Goal: Information Seeking & Learning: Learn about a topic

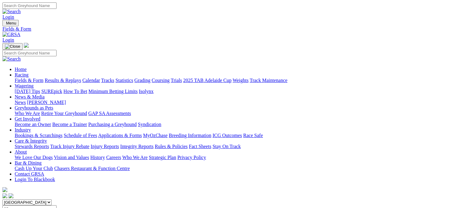
click at [182, 78] on link "Trials" at bounding box center [175, 80] width 11 height 5
click at [52, 199] on select "[GEOGRAPHIC_DATA] [GEOGRAPHIC_DATA] [GEOGRAPHIC_DATA] [GEOGRAPHIC_DATA] [GEOGRA…" at bounding box center [26, 202] width 49 height 6
select select "VIC"
click at [41, 199] on select "South Australia New South Wales Northern Territory Queensland Tasmania Victoria…" at bounding box center [26, 202] width 49 height 6
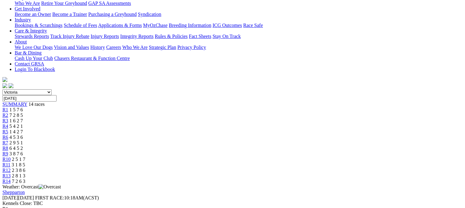
scroll to position [123, 0]
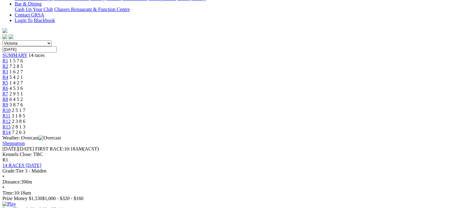
scroll to position [172, 0]
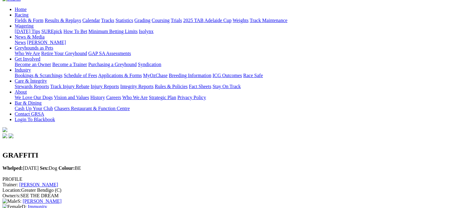
scroll to position [58, 0]
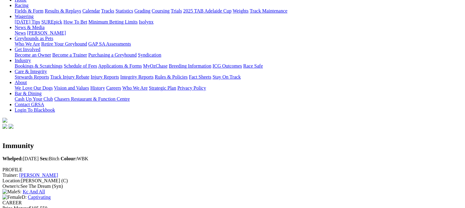
scroll to position [59, 0]
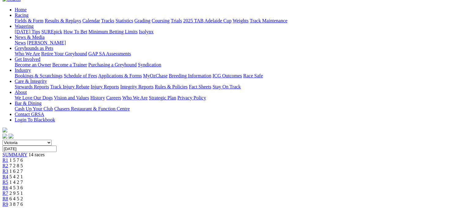
scroll to position [82, 0]
